Goal: Book appointment/travel/reservation

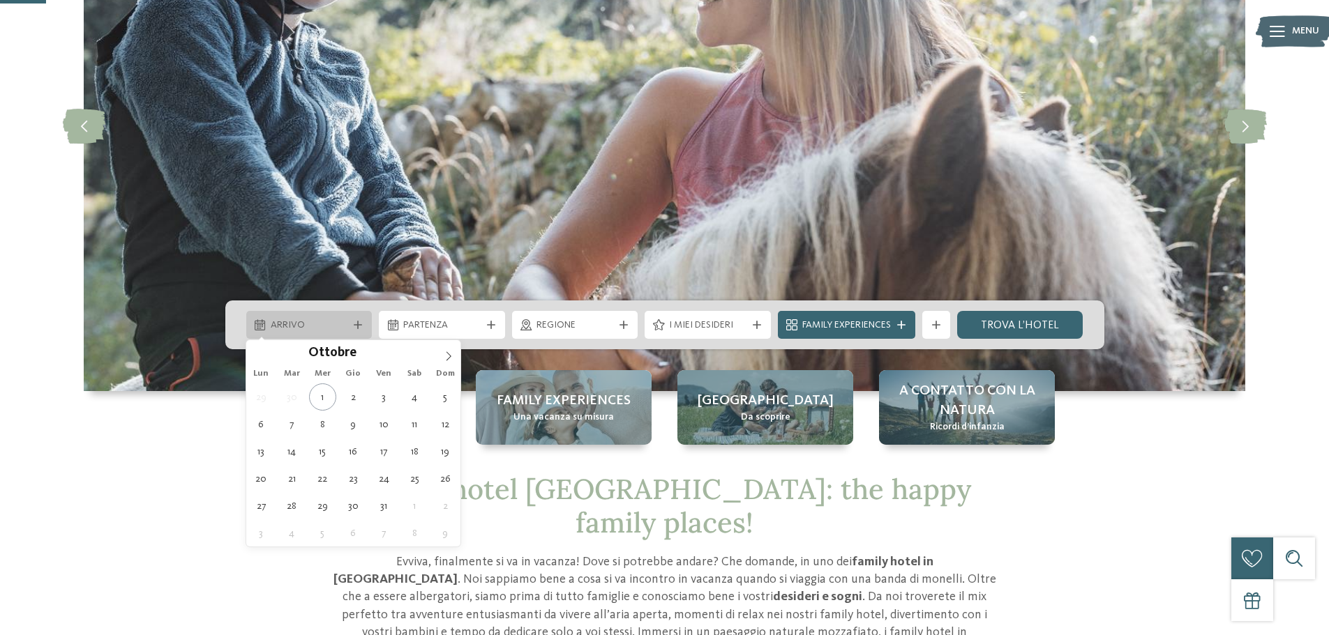
click at [319, 328] on span "Arrivo" at bounding box center [309, 326] width 77 height 14
click at [446, 356] on icon at bounding box center [449, 356] width 10 height 10
type input "****"
click at [446, 356] on icon at bounding box center [449, 356] width 10 height 10
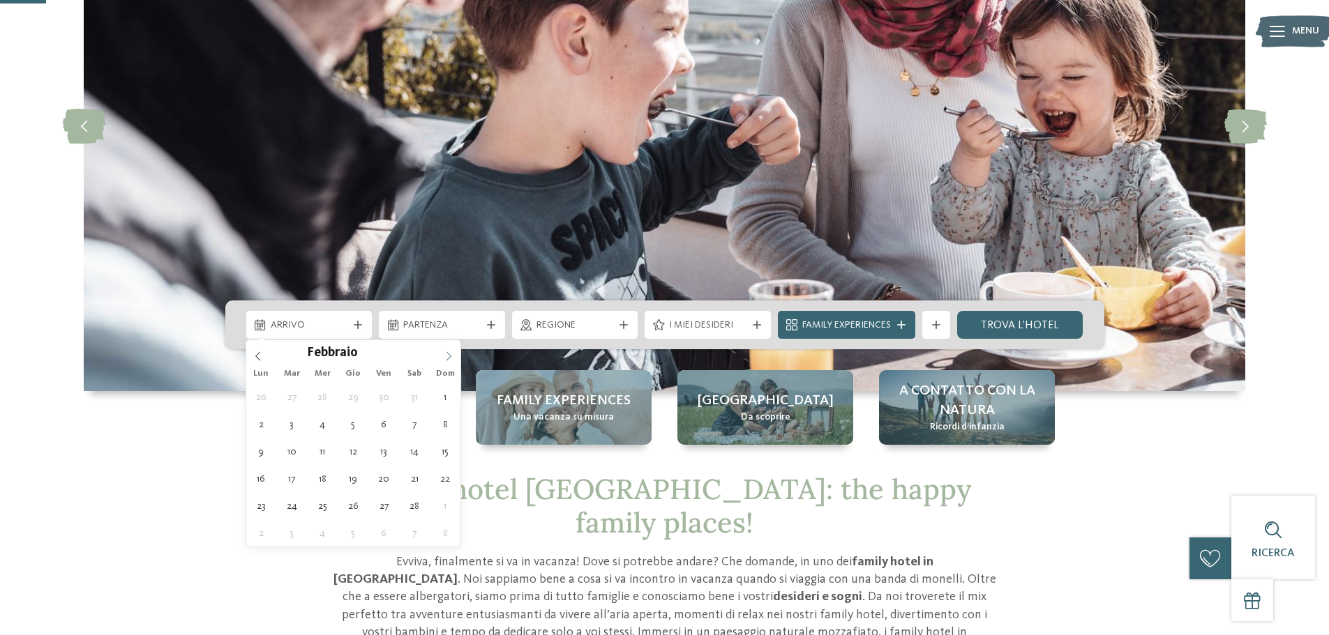
click at [446, 356] on icon at bounding box center [449, 356] width 10 height 10
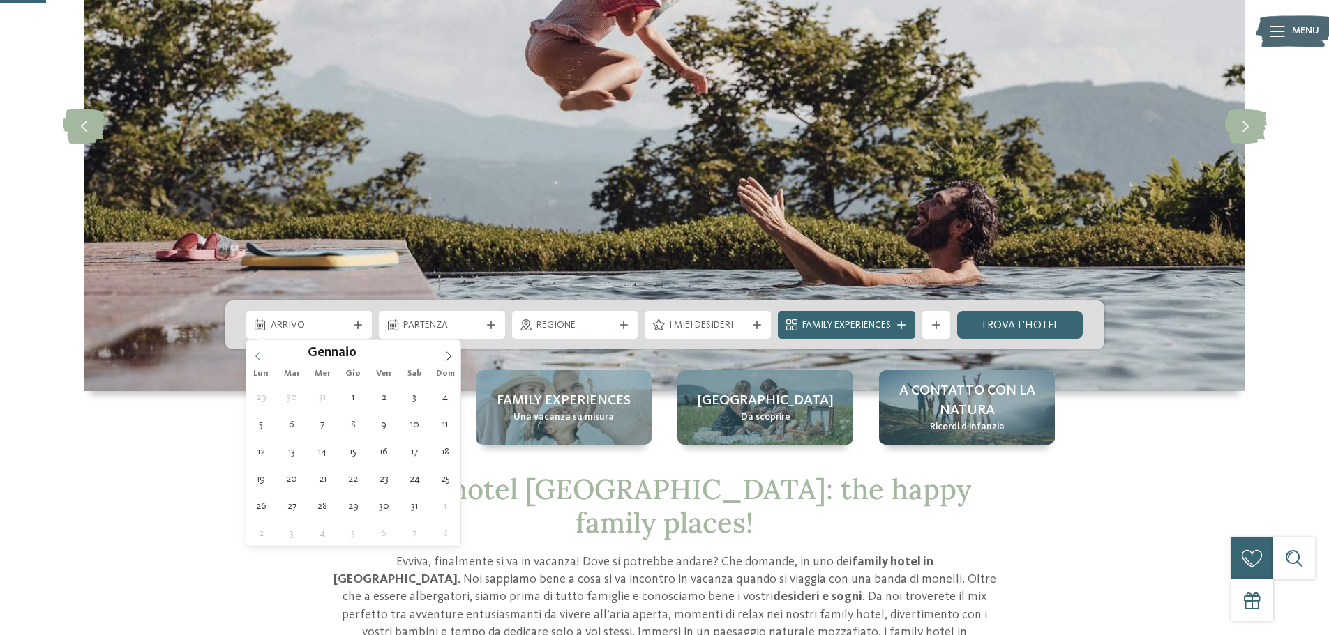
click at [257, 351] on icon at bounding box center [258, 356] width 10 height 10
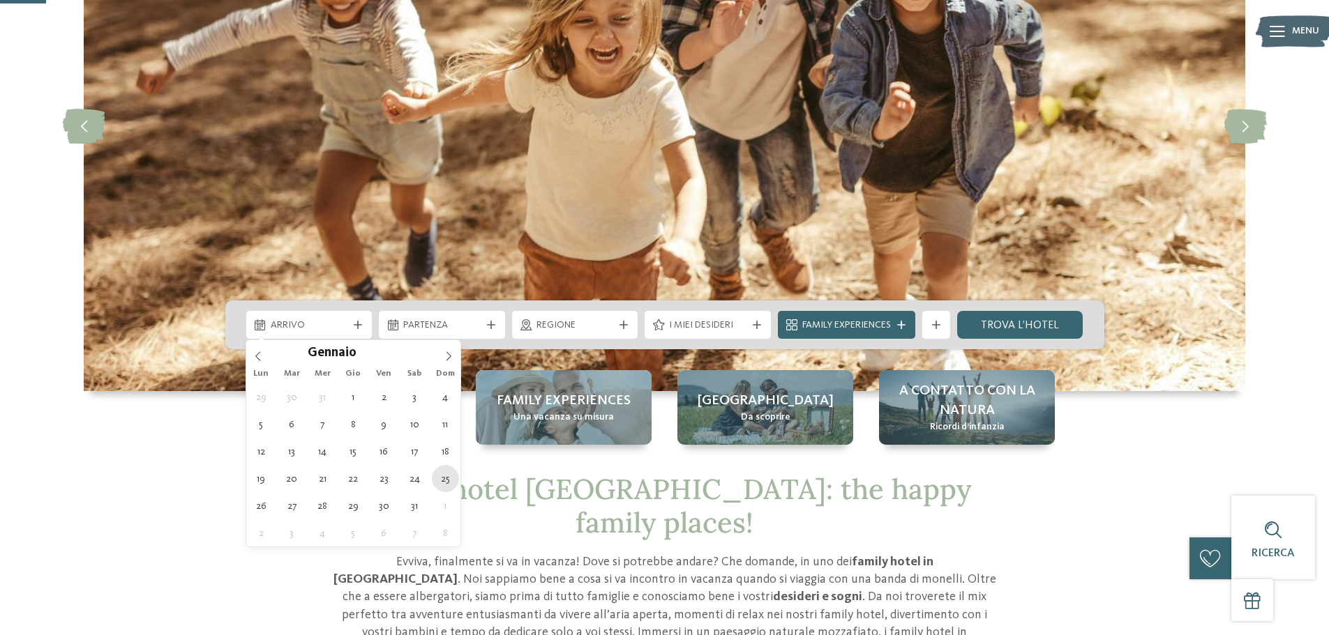
type div "25.01.2026"
type input "****"
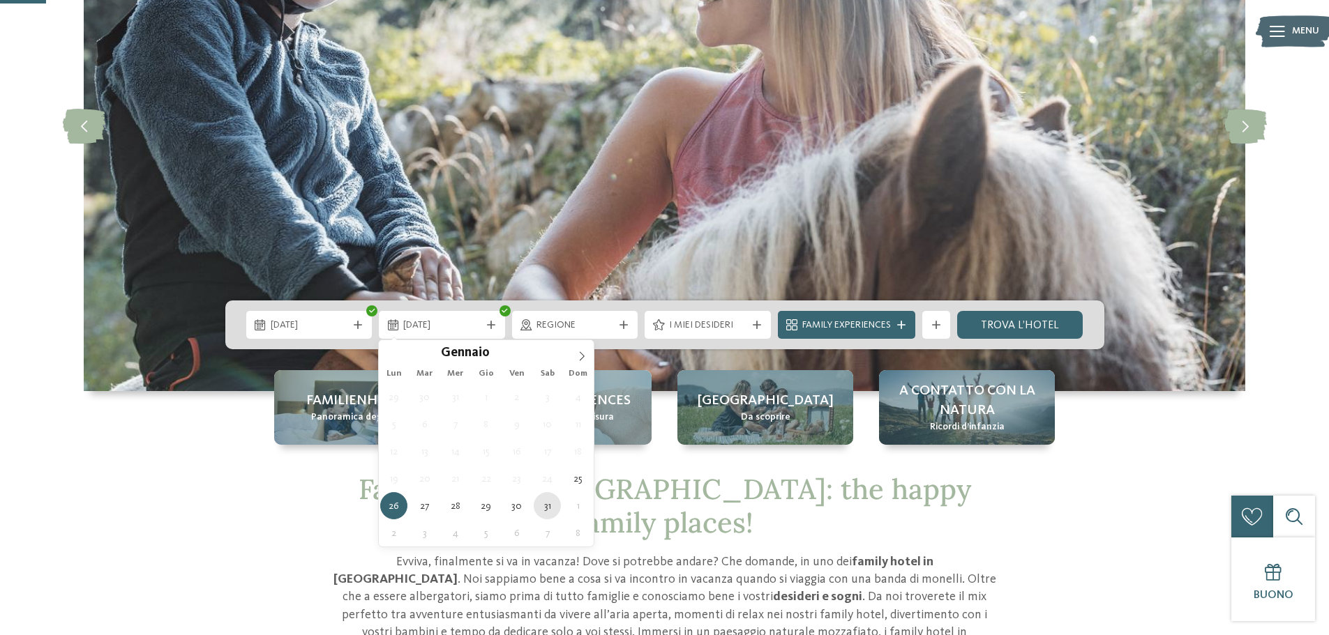
type div "31.01.2026"
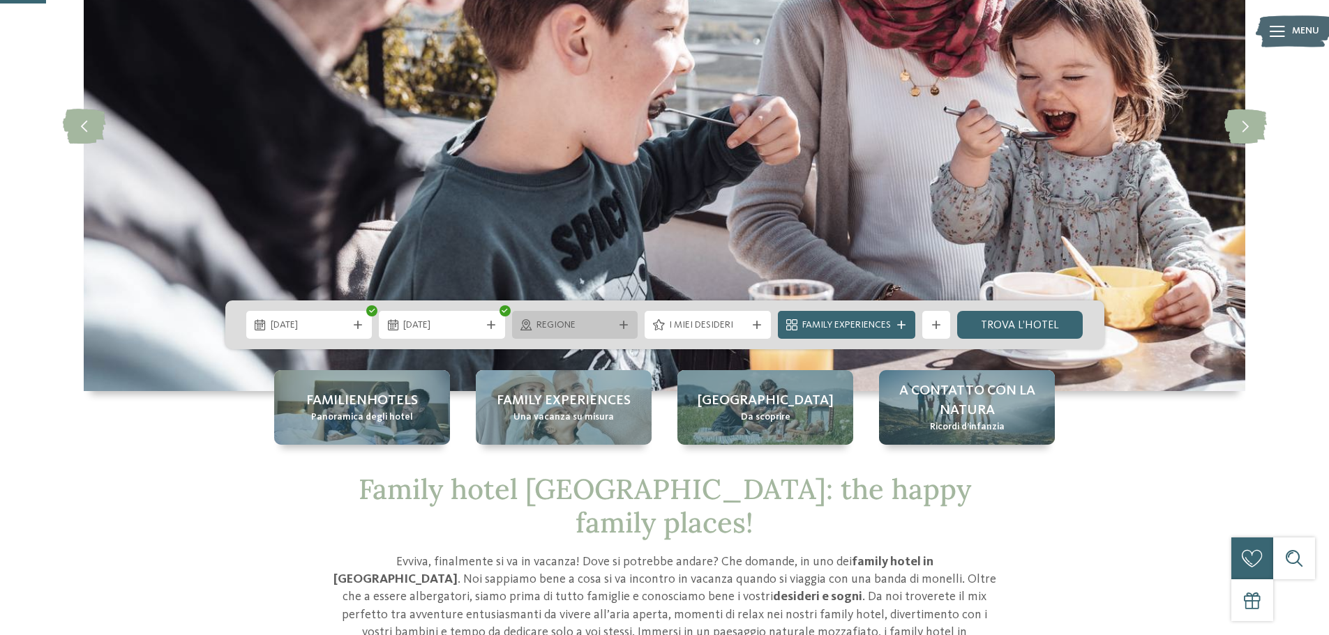
click at [605, 327] on span "Regione" at bounding box center [574, 326] width 77 height 14
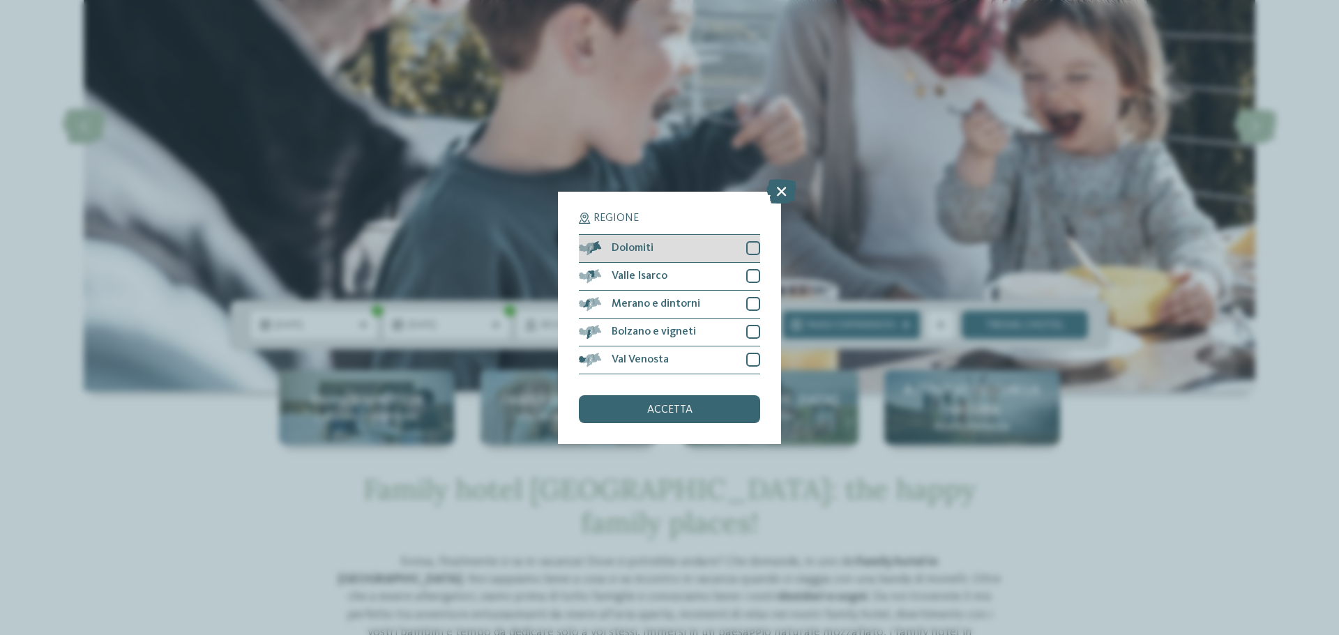
click at [695, 244] on div "Dolomiti" at bounding box center [669, 249] width 181 height 28
click at [663, 415] on span "accetta" at bounding box center [669, 409] width 45 height 11
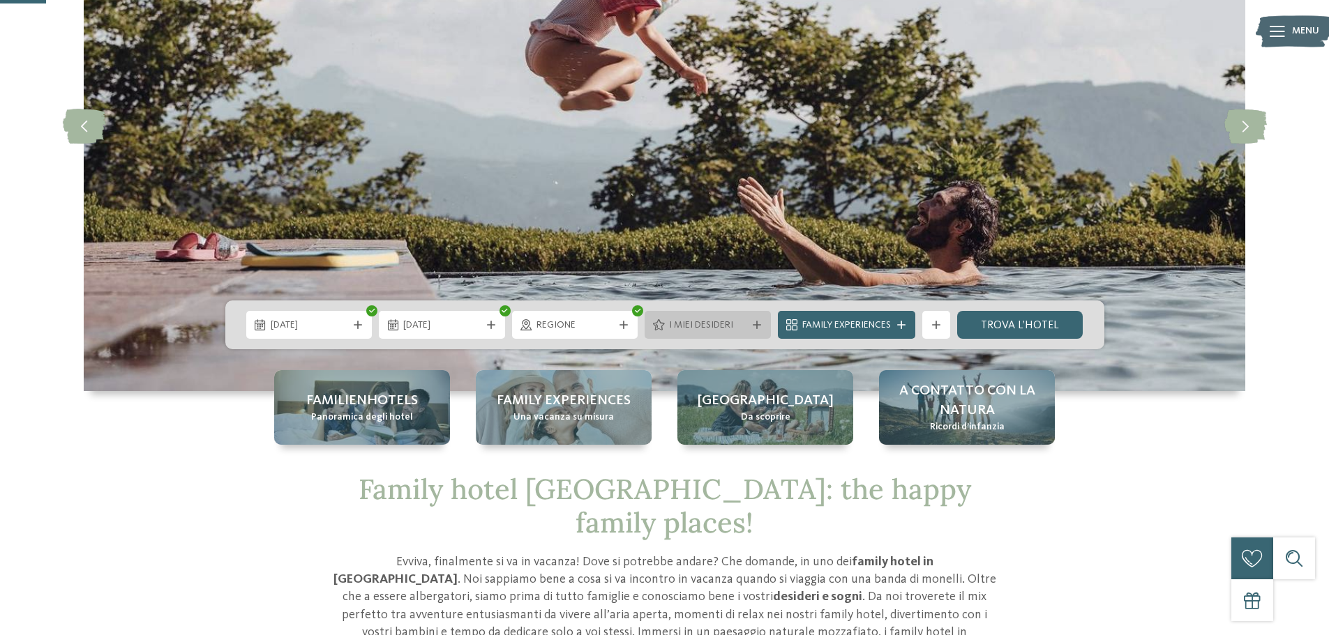
click at [739, 331] on span "I miei desideri" at bounding box center [707, 326] width 77 height 14
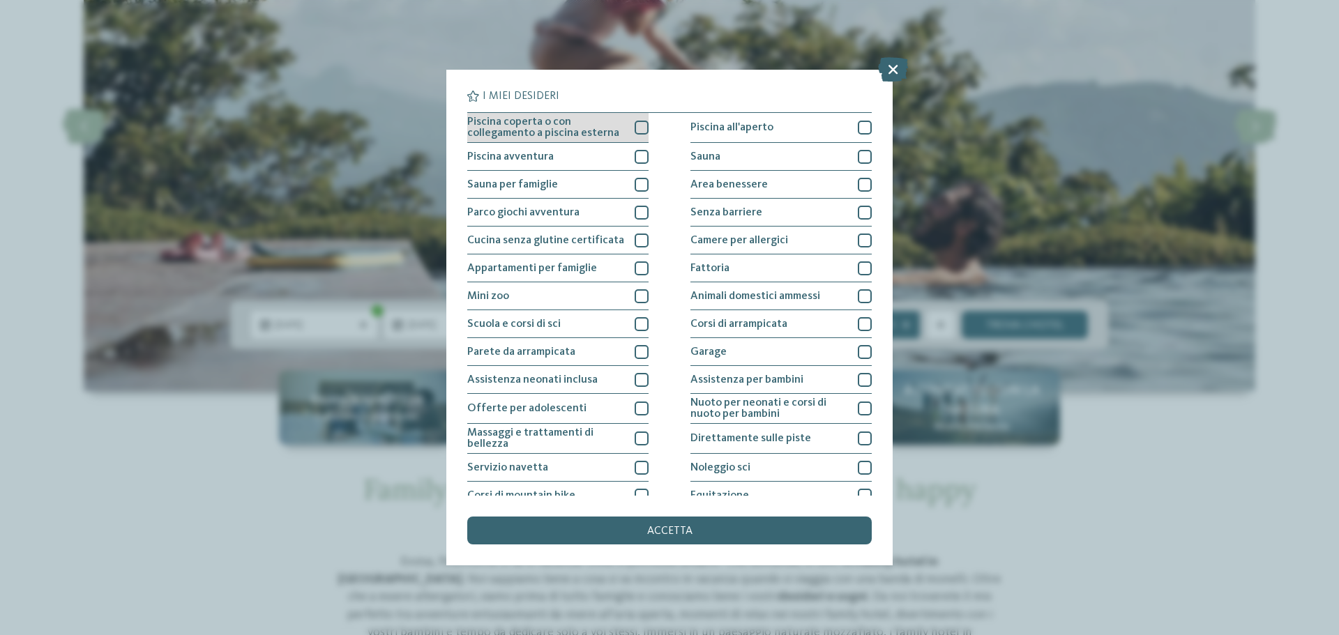
click at [640, 131] on div at bounding box center [642, 128] width 14 height 14
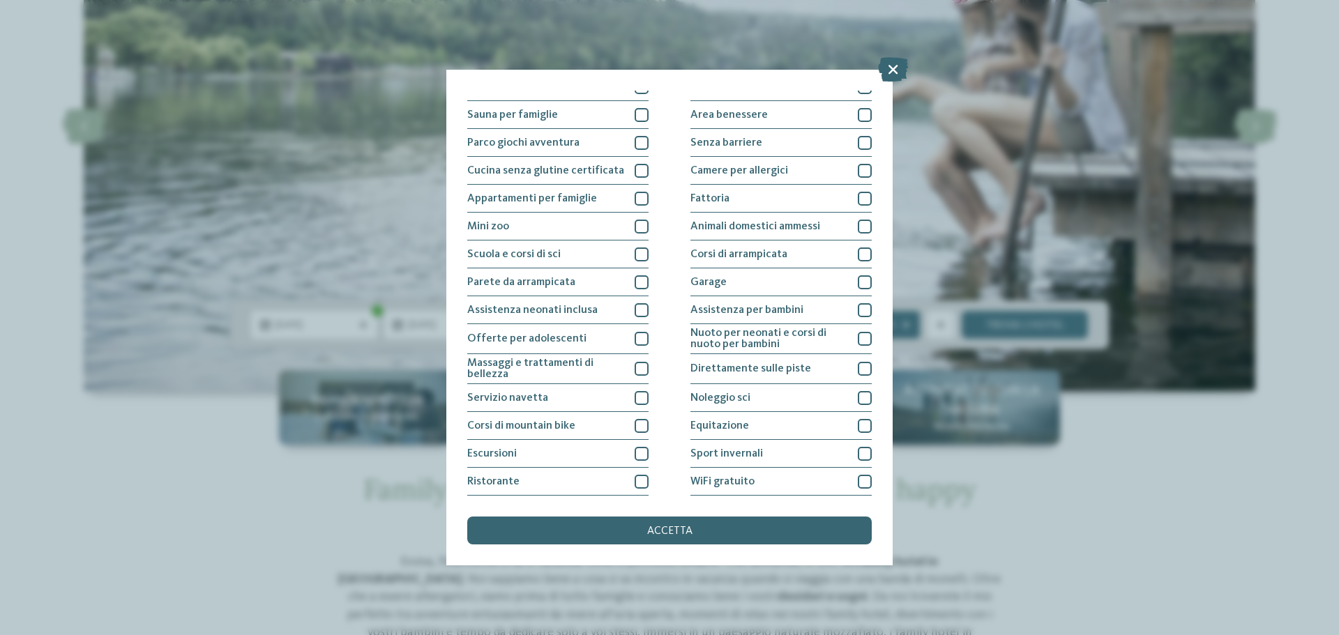
scroll to position [98, 0]
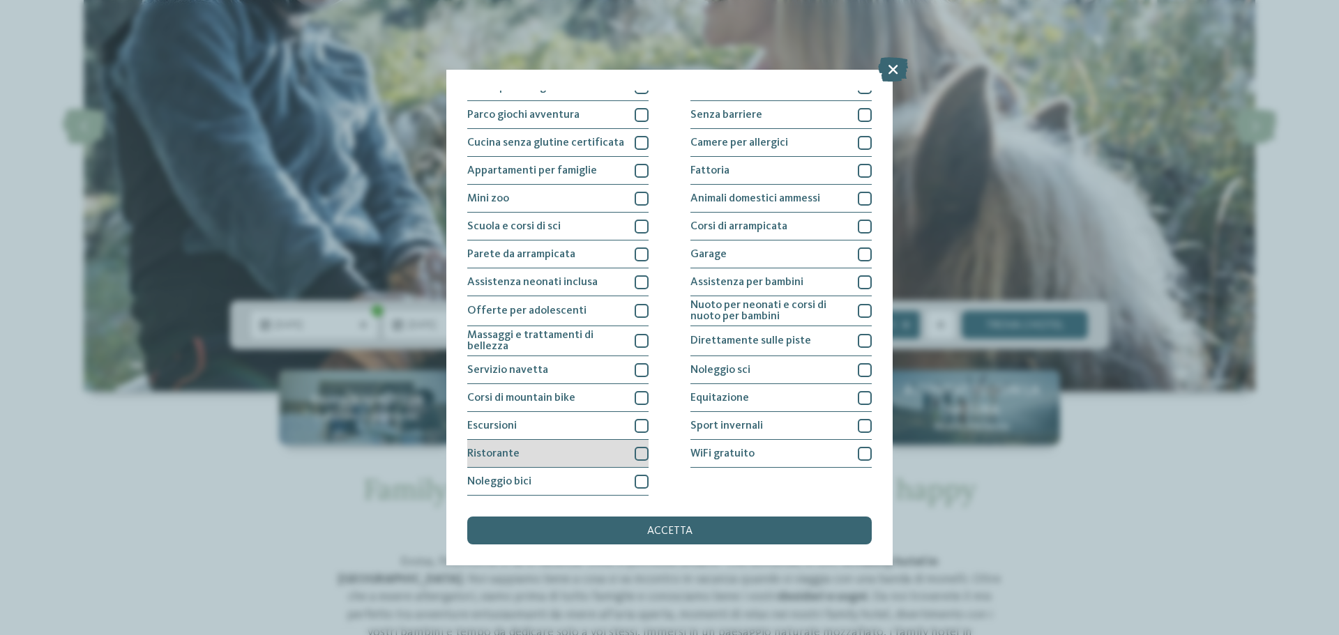
click at [637, 455] on div at bounding box center [642, 454] width 14 height 14
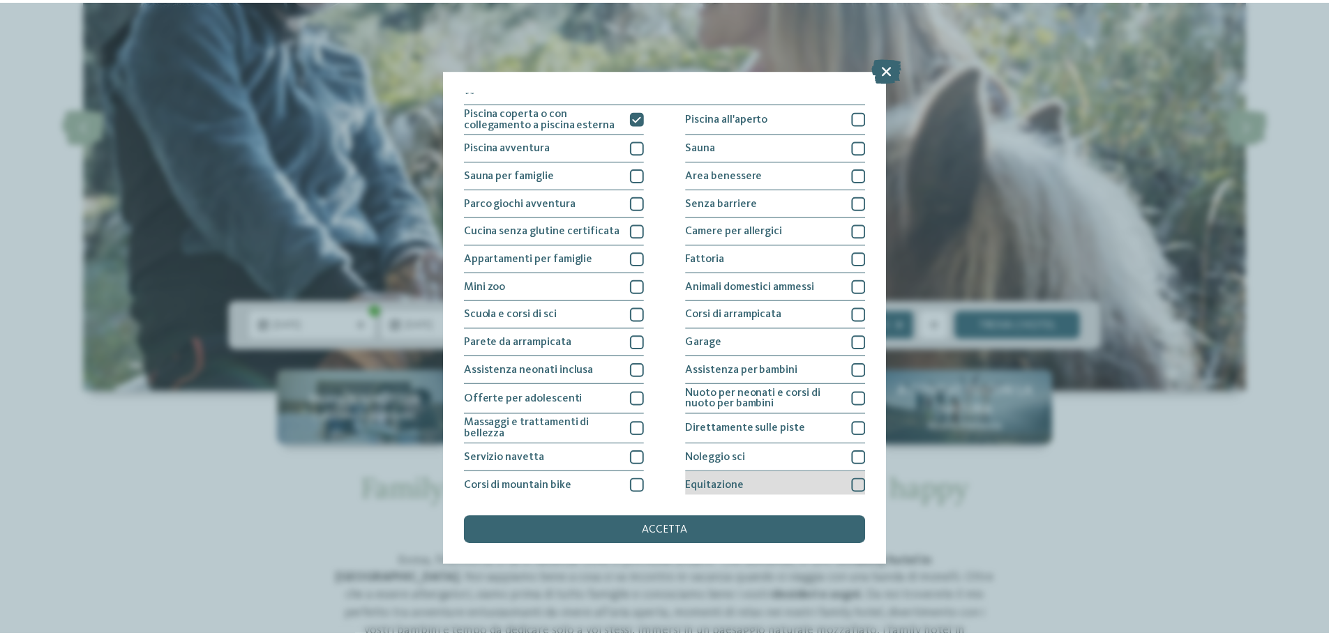
scroll to position [0, 0]
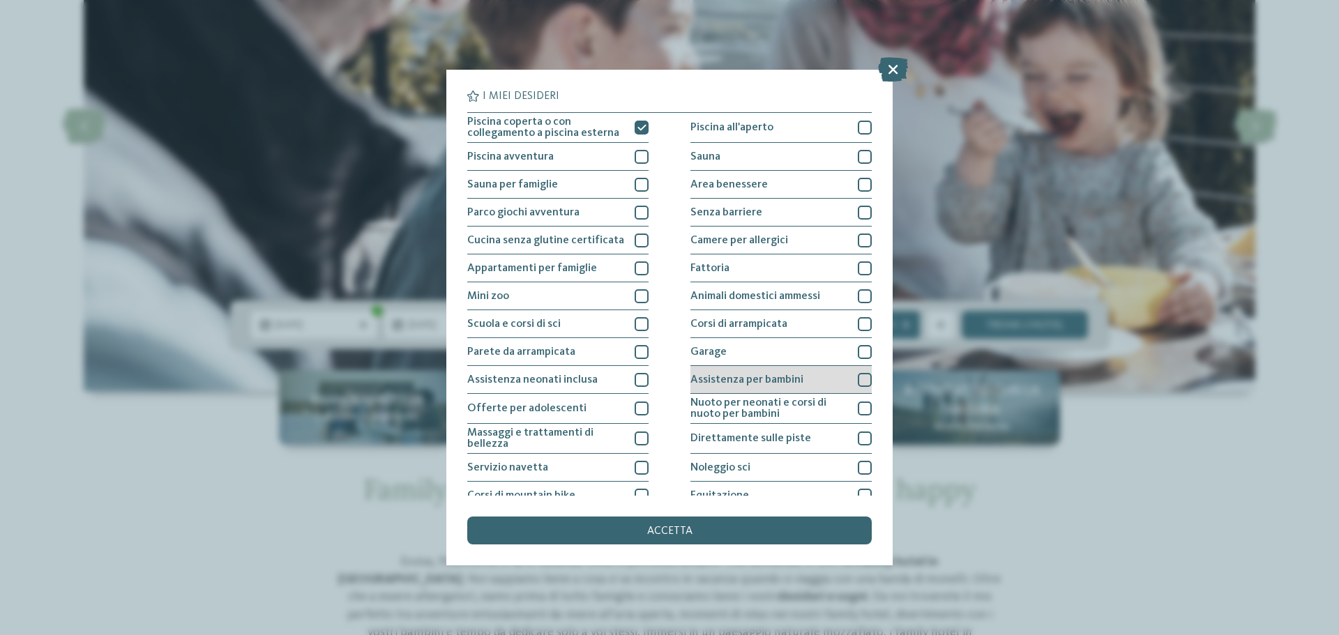
click at [858, 380] on div at bounding box center [865, 380] width 14 height 14
click at [861, 380] on icon at bounding box center [865, 380] width 9 height 8
click at [858, 380] on div at bounding box center [865, 380] width 14 height 14
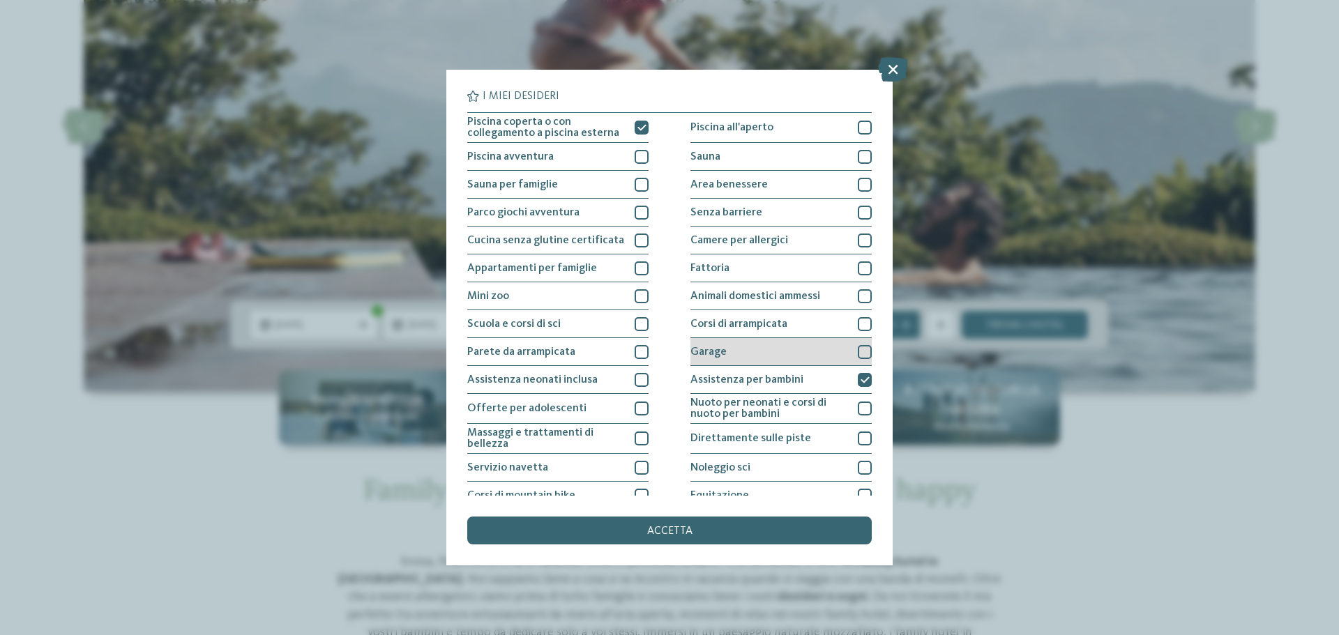
click at [858, 354] on div at bounding box center [865, 352] width 14 height 14
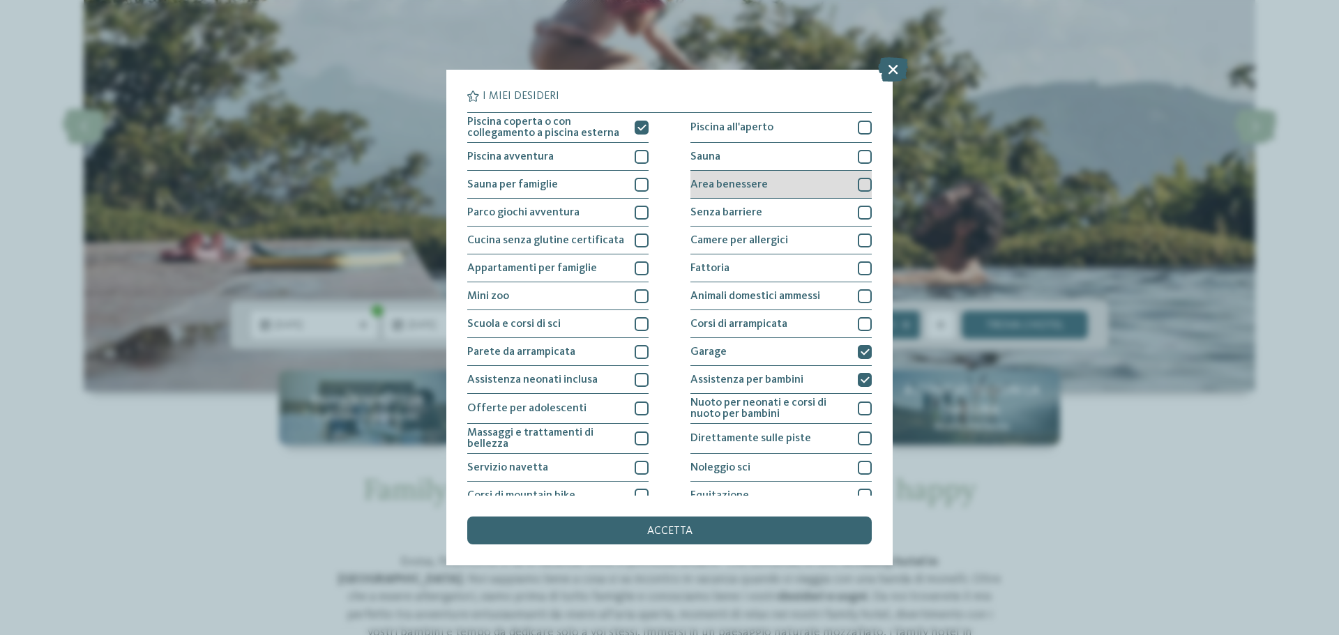
click at [849, 184] on div "Area benessere" at bounding box center [780, 185] width 181 height 28
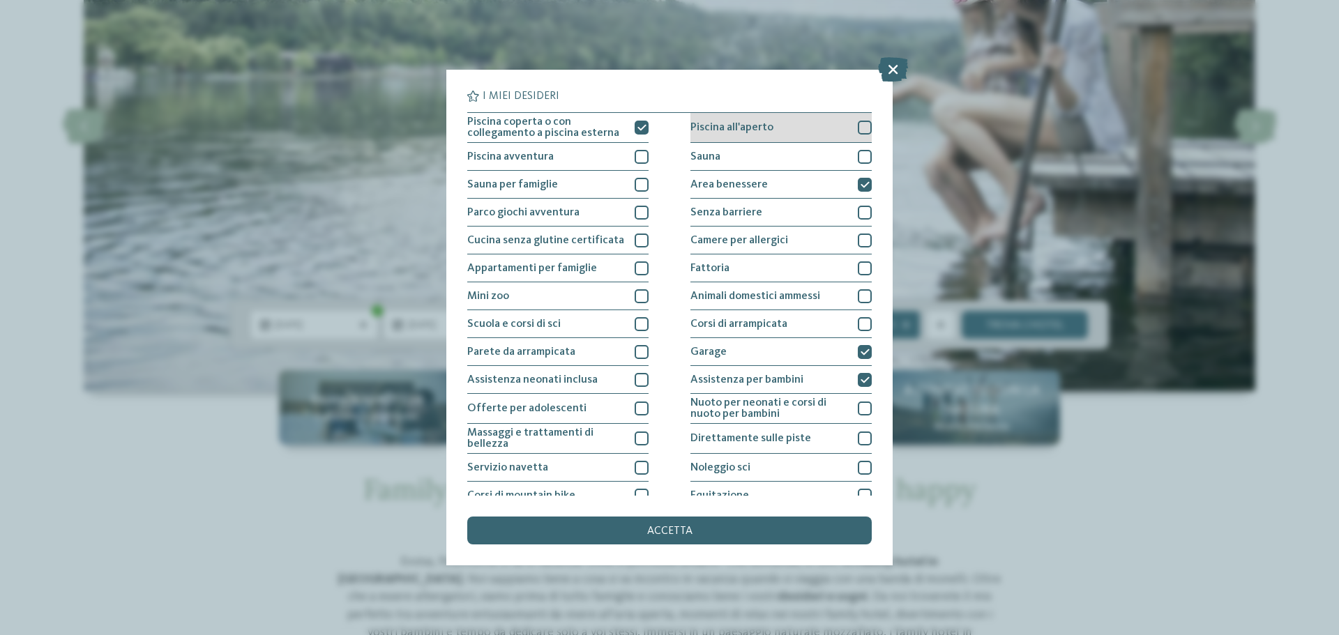
click at [859, 123] on div at bounding box center [865, 128] width 14 height 14
click at [653, 536] on span "accetta" at bounding box center [669, 531] width 45 height 11
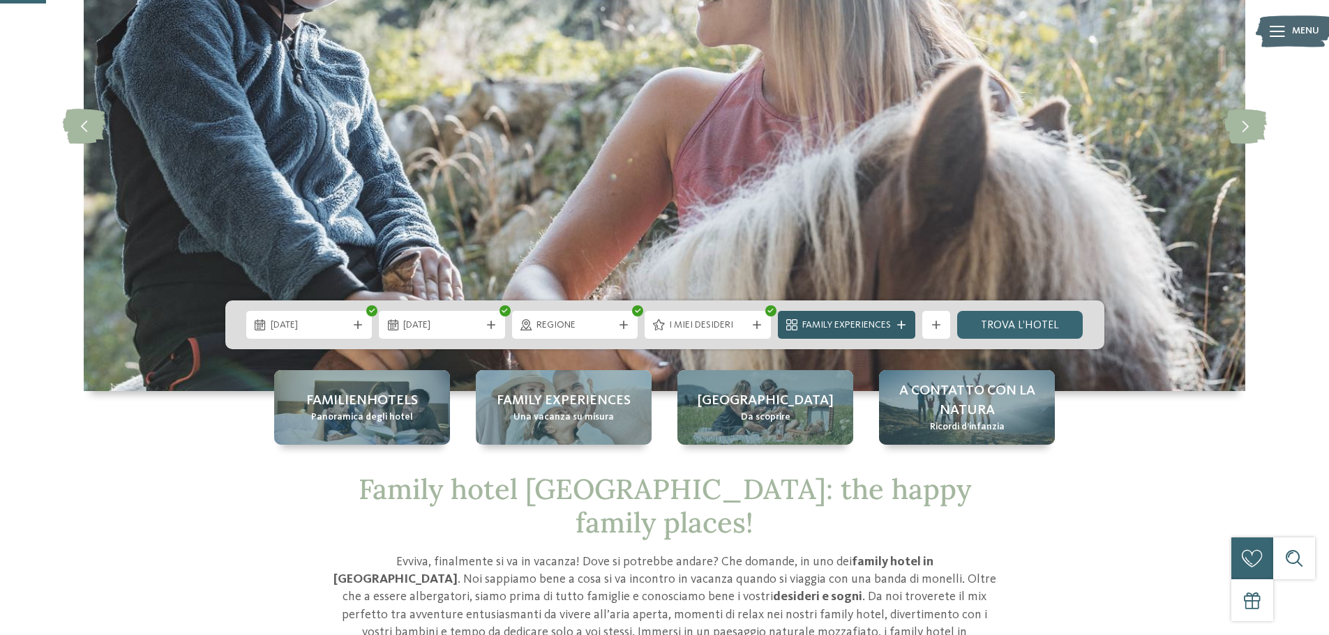
click at [902, 329] on div "Family Experiences" at bounding box center [846, 325] width 137 height 28
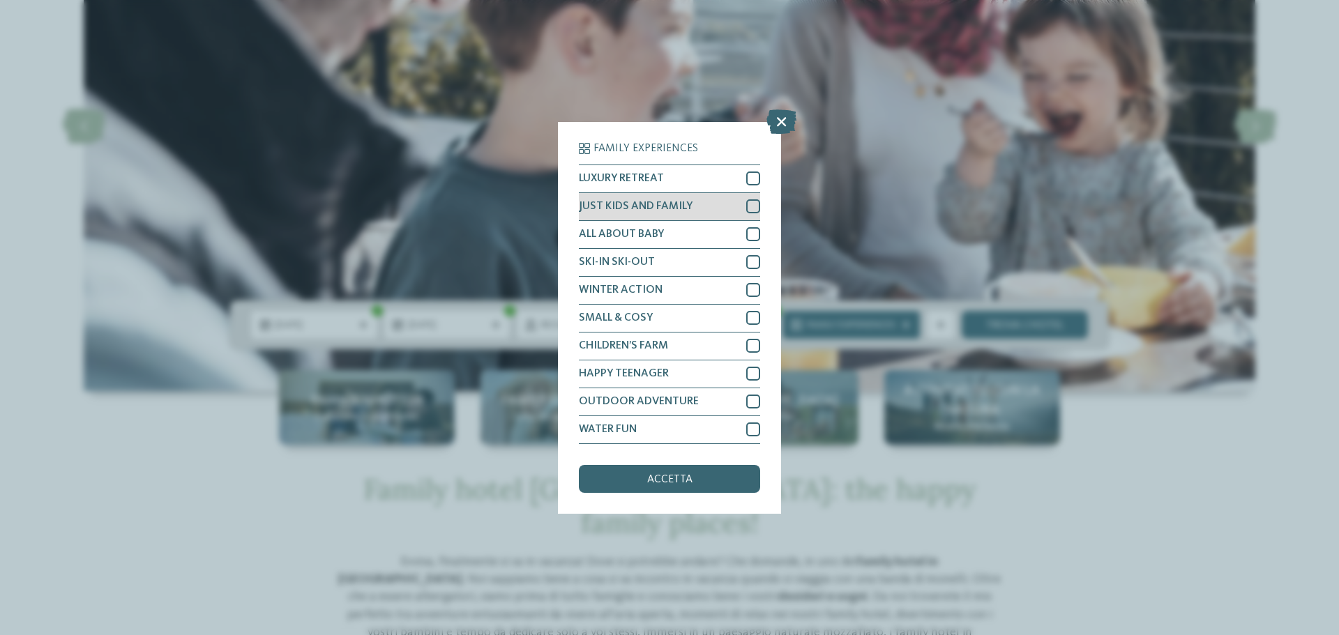
click at [750, 207] on div at bounding box center [753, 206] width 14 height 14
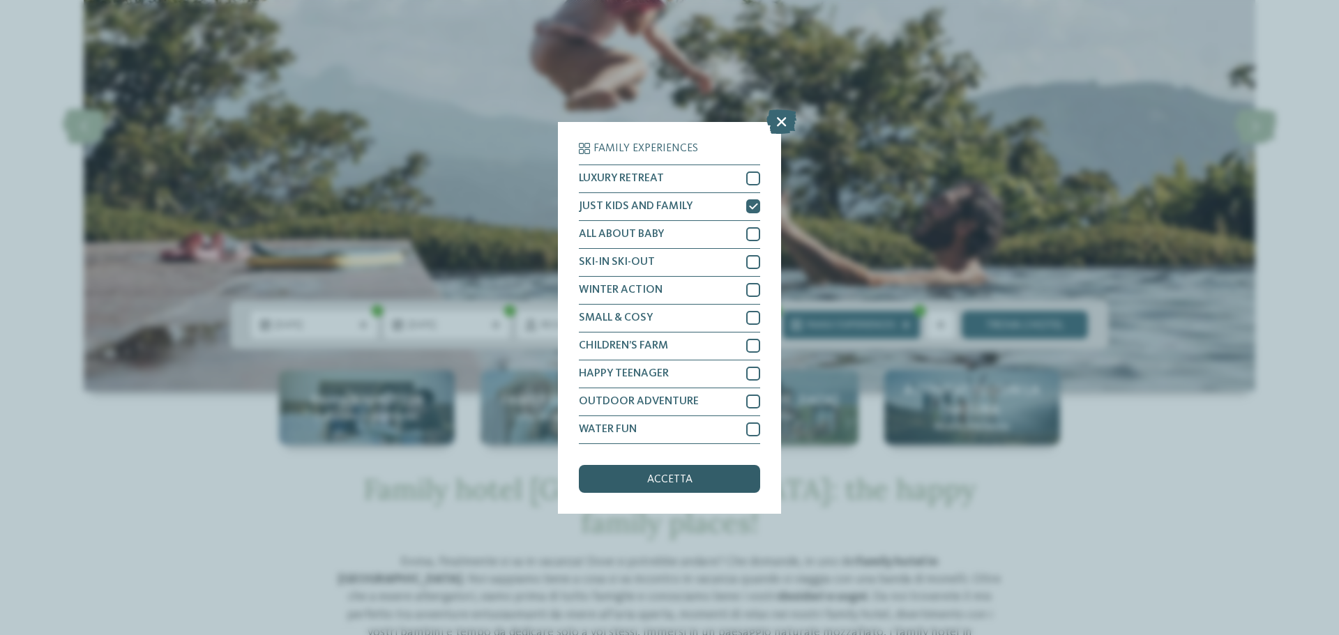
click at [691, 480] on span "accetta" at bounding box center [669, 479] width 45 height 11
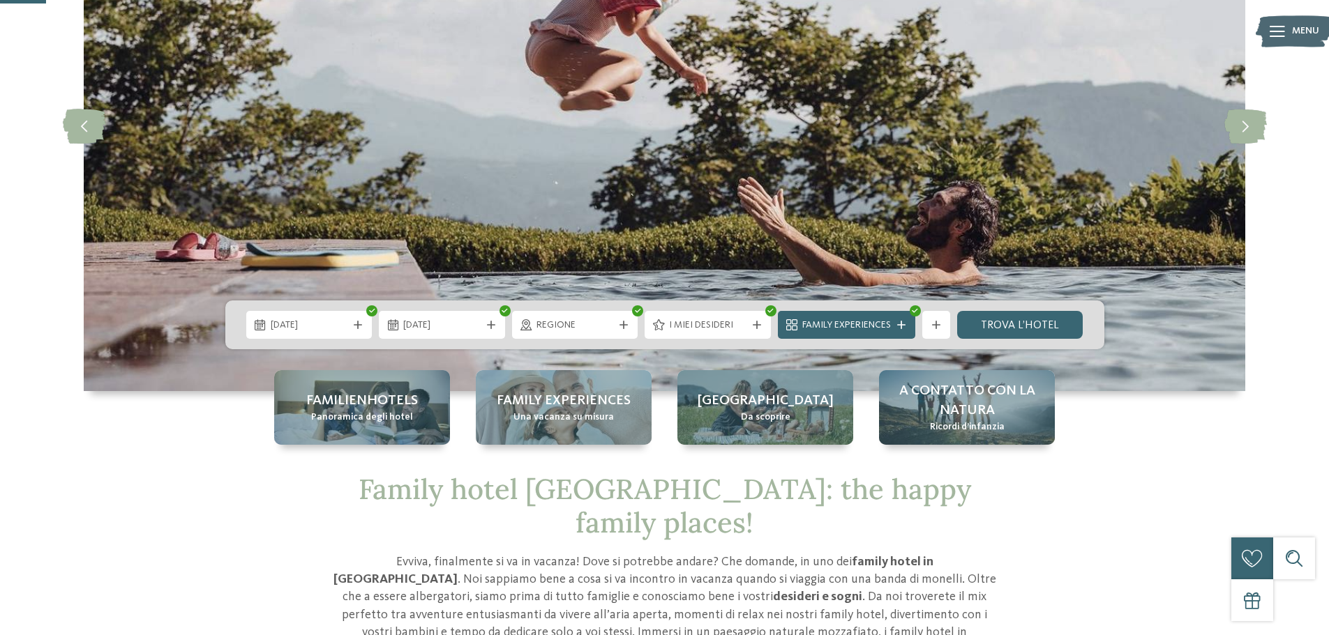
drag, startPoint x: 1004, startPoint y: 331, endPoint x: 1016, endPoint y: 354, distance: 25.3
click at [1004, 331] on link "trova l’hotel" at bounding box center [1020, 325] width 126 height 28
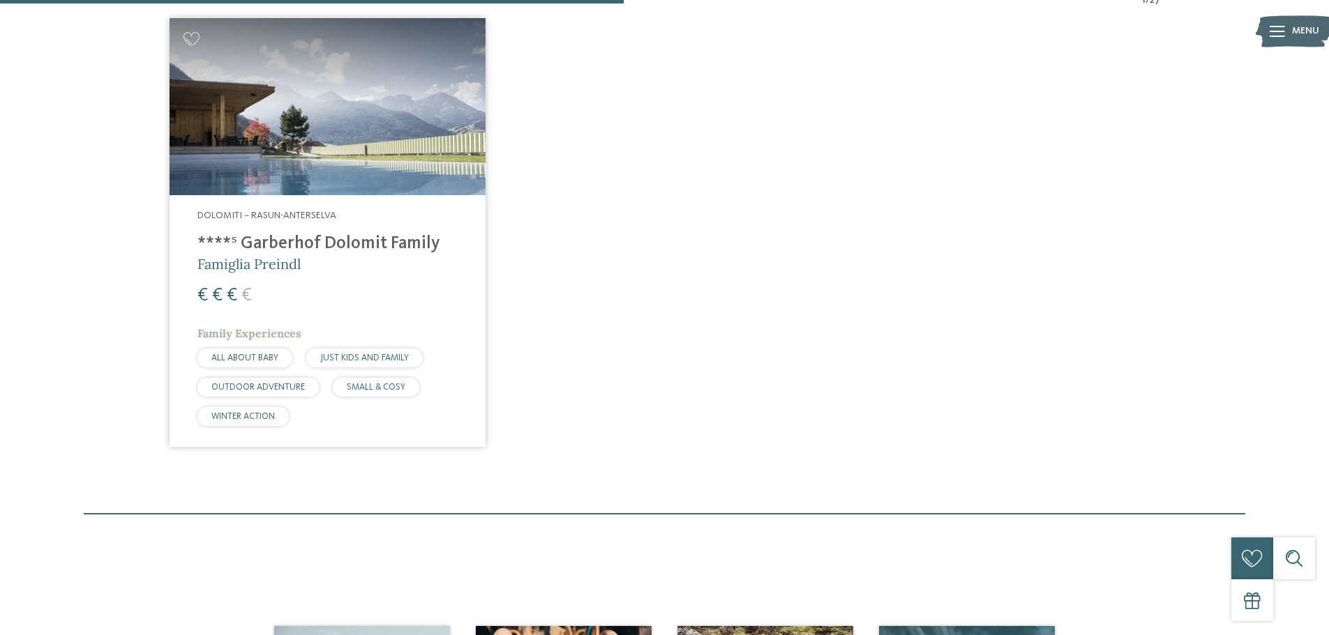
scroll to position [283, 0]
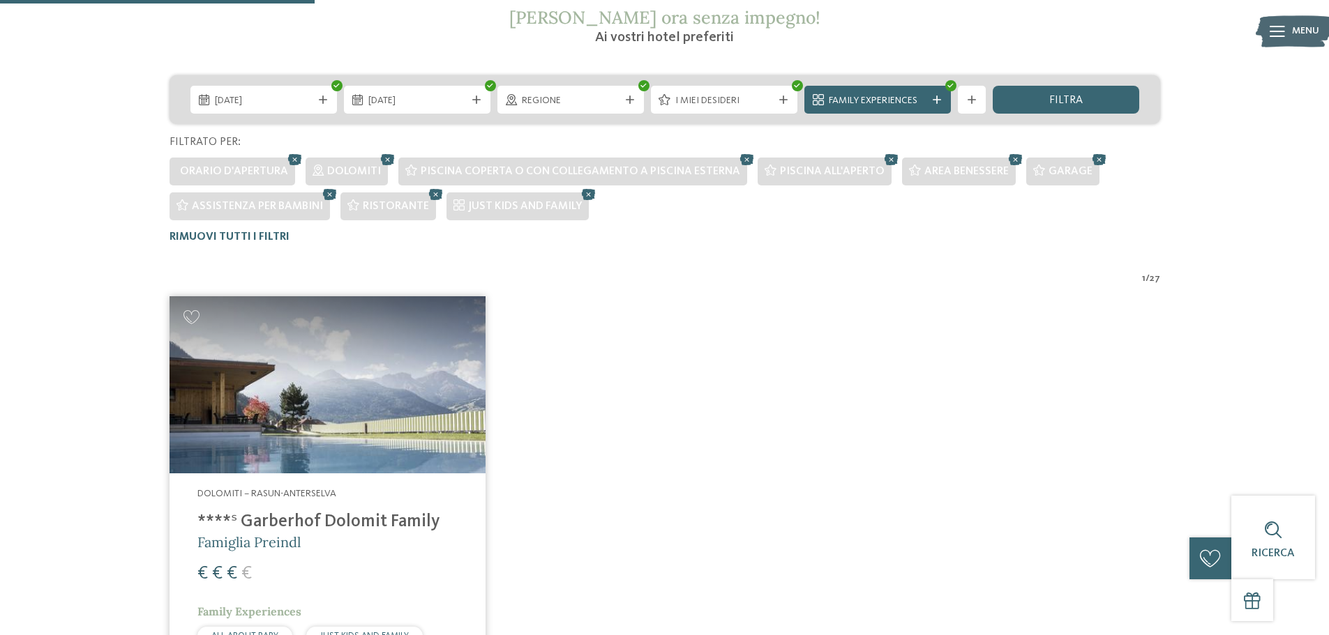
click at [317, 369] on img at bounding box center [327, 385] width 316 height 178
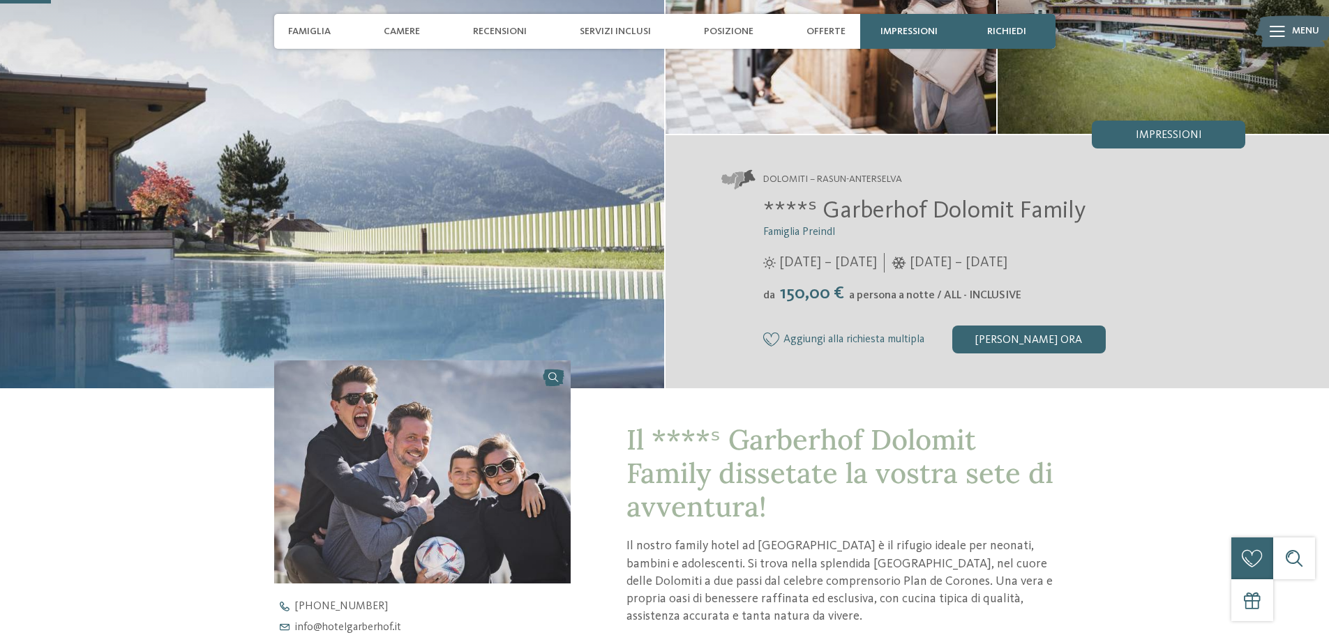
scroll to position [209, 0]
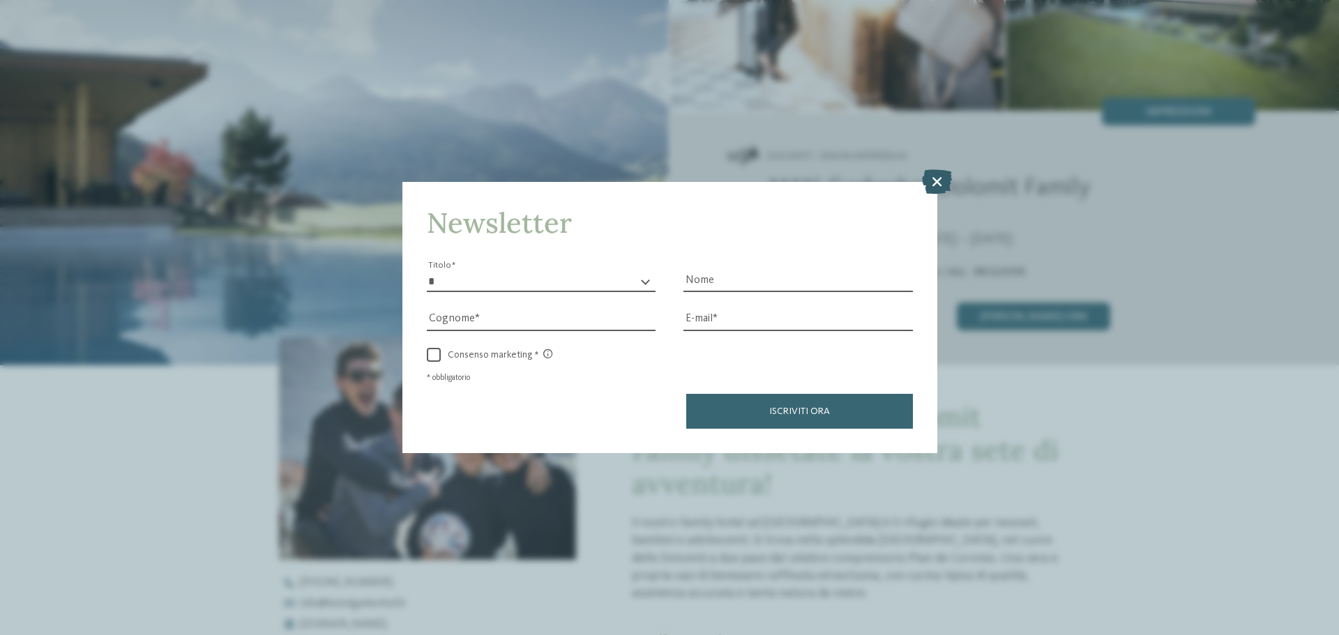
click at [930, 180] on icon at bounding box center [937, 181] width 30 height 24
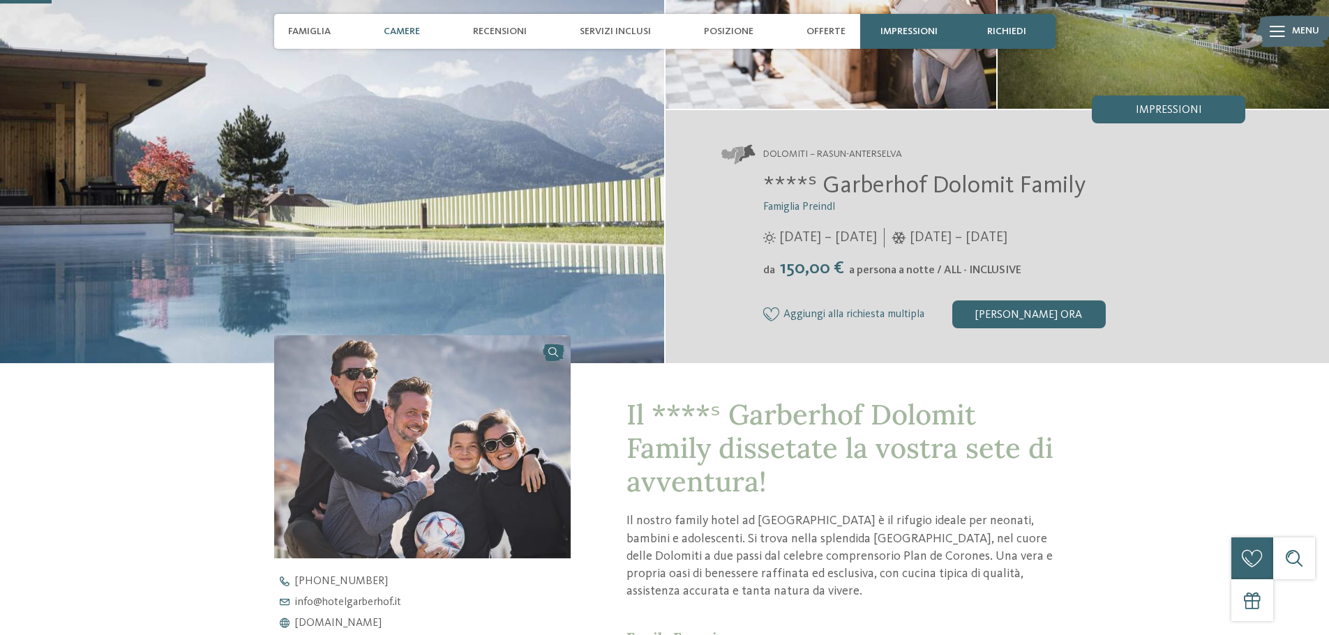
click at [395, 31] on span "Camere" at bounding box center [402, 32] width 36 height 12
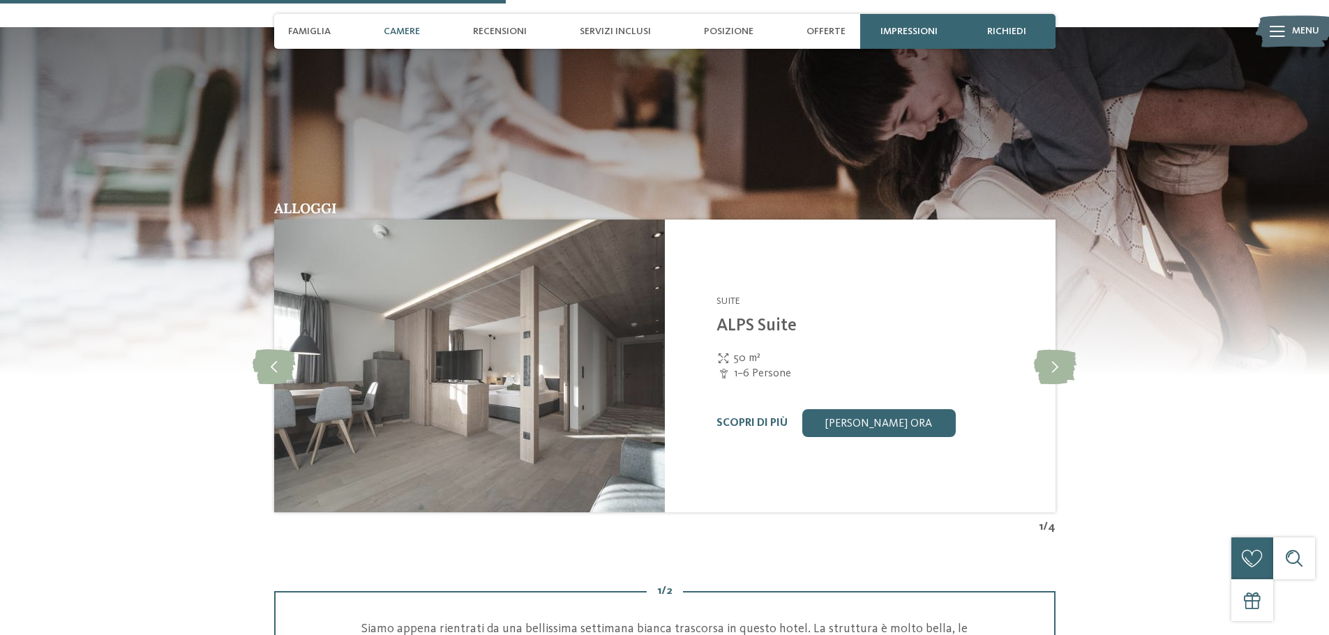
scroll to position [2041, 0]
